Goal: Book appointment/travel/reservation

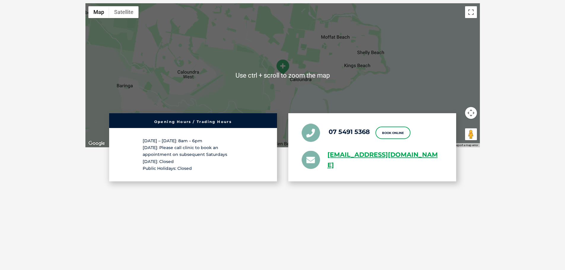
scroll to position [1009, 0]
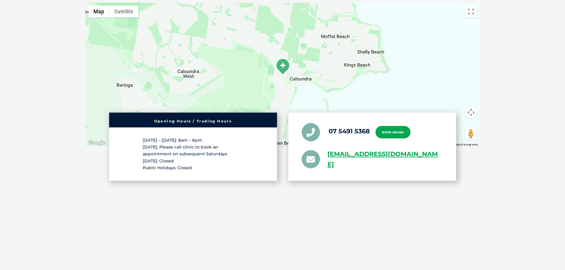
click at [392, 134] on link "Book Online" at bounding box center [393, 132] width 35 height 12
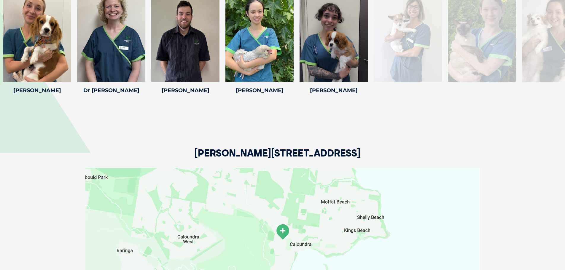
scroll to position [1009, 0]
